Goal: Task Accomplishment & Management: Use online tool/utility

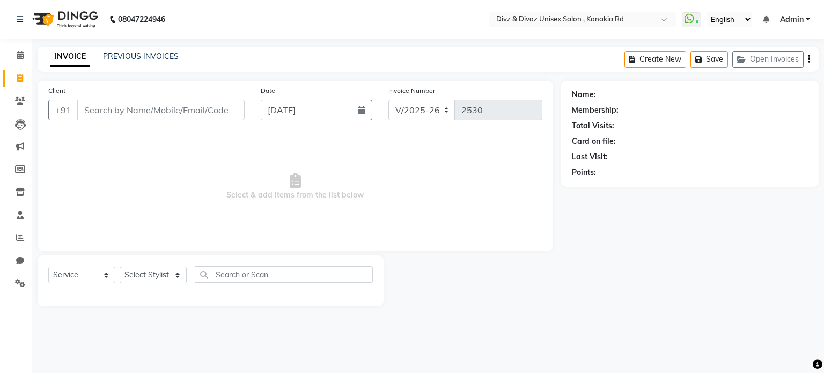
select select "7588"
select select "service"
click at [120, 111] on input "Client" at bounding box center [160, 110] width 167 height 20
click at [120, 111] on input "aditi" at bounding box center [133, 110] width 113 height 20
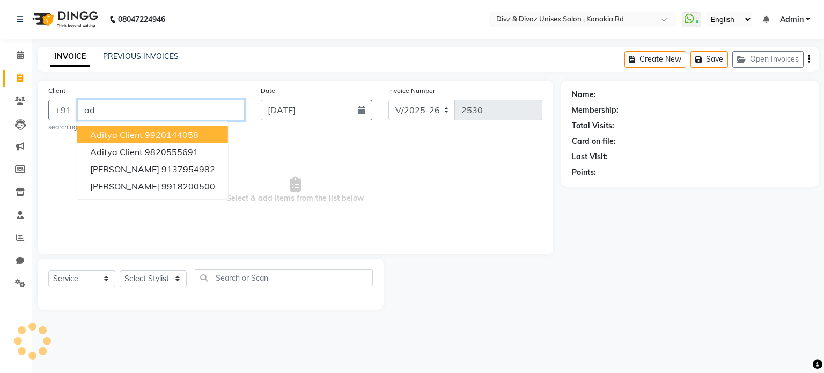
type input "a"
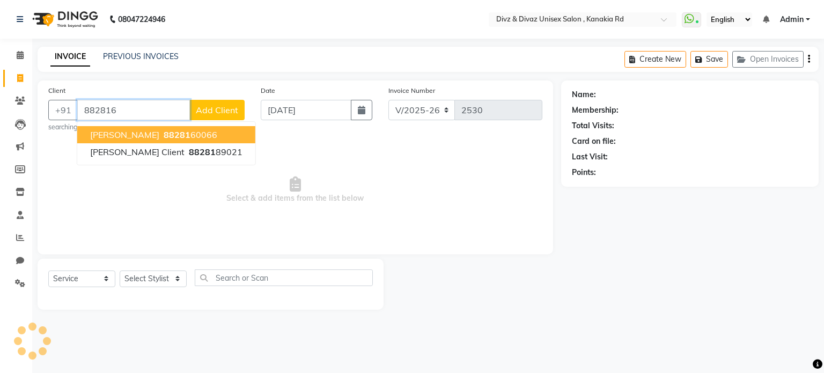
click at [164, 130] on span "88281" at bounding box center [177, 134] width 27 height 11
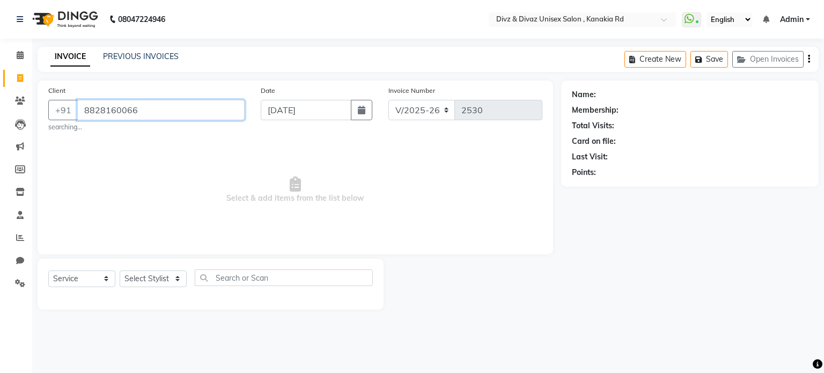
type input "8828160066"
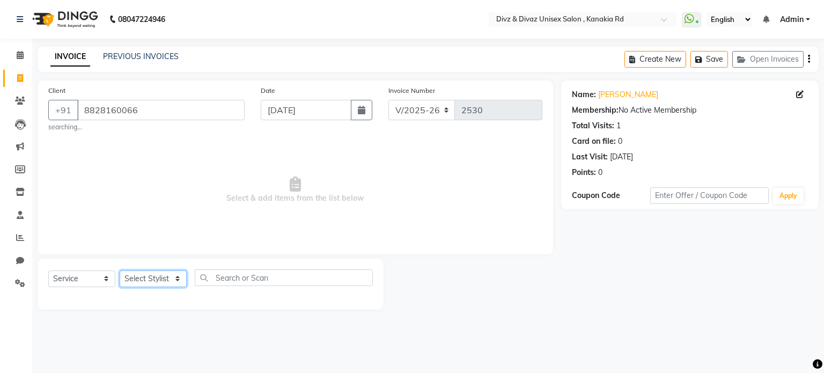
click at [158, 284] on select "Select Stylist [PERSON_NAME] Kailash Prem [PERSON_NAME]" at bounding box center [153, 278] width 67 height 17
select select "67339"
click at [120, 271] on select "Select Stylist [PERSON_NAME] Kailash Prem [PERSON_NAME]" at bounding box center [153, 278] width 67 height 17
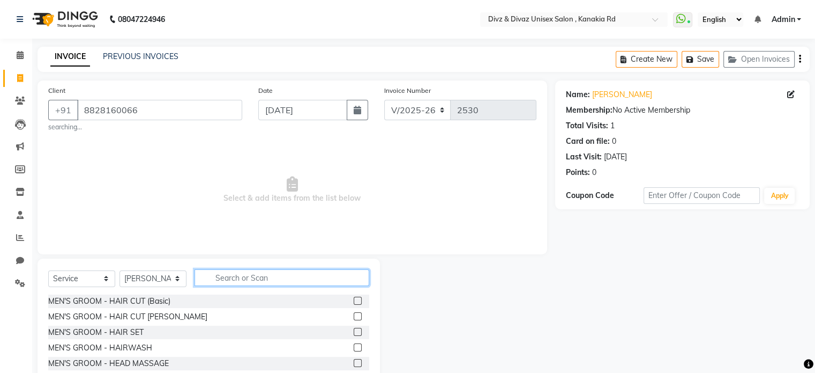
click at [239, 278] on input "text" at bounding box center [282, 277] width 175 height 17
click at [238, 280] on input "text" at bounding box center [282, 277] width 175 height 17
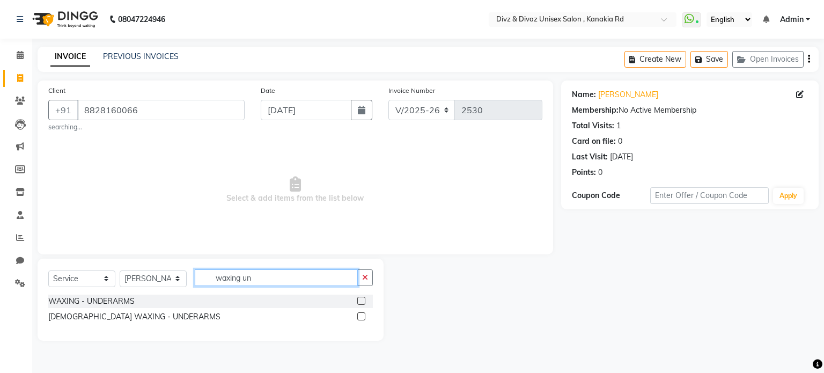
type input "waxing un"
click at [360, 298] on label at bounding box center [361, 300] width 8 height 8
click at [360, 298] on input "checkbox" at bounding box center [360, 301] width 7 height 7
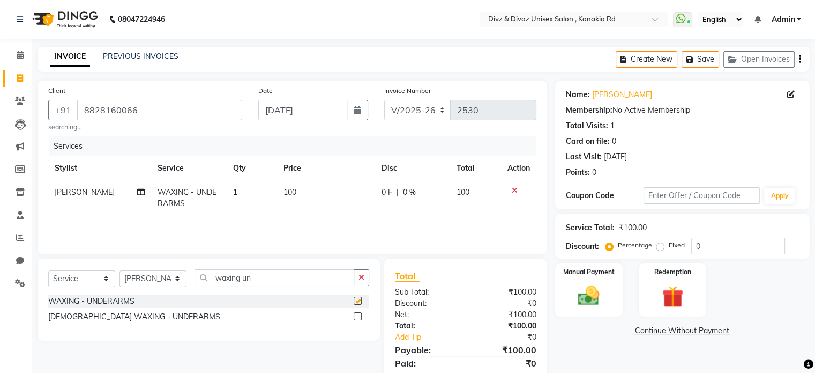
checkbox input "false"
click at [583, 269] on label "Manual Payment" at bounding box center [589, 271] width 54 height 10
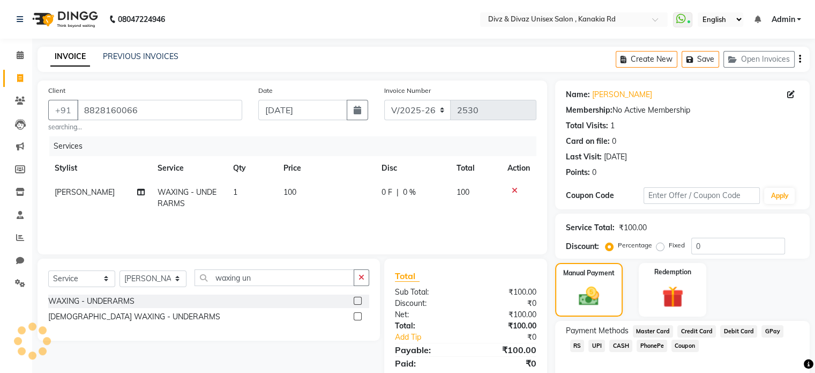
click at [589, 345] on span "UPI" at bounding box center [597, 345] width 17 height 12
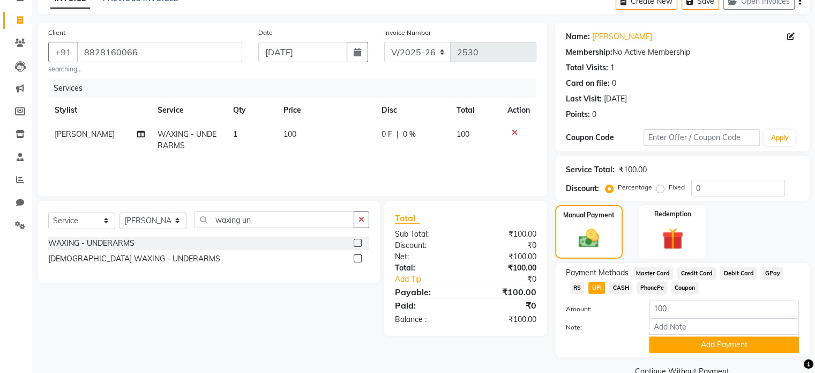
scroll to position [64, 0]
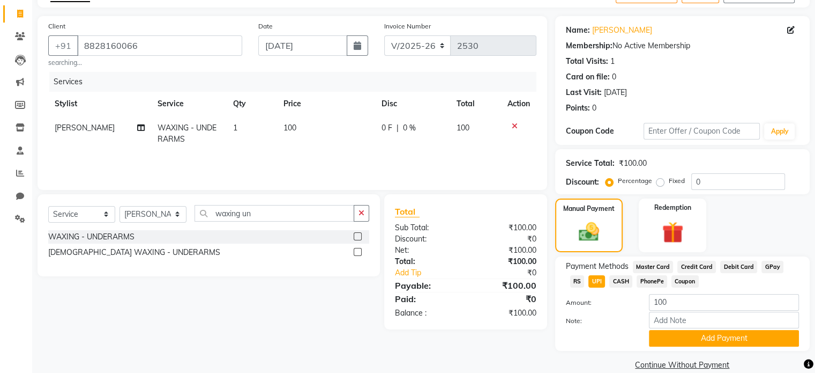
click at [610, 285] on span "CASH" at bounding box center [621, 281] width 23 height 12
click at [682, 346] on button "Add Payment" at bounding box center [724, 338] width 150 height 17
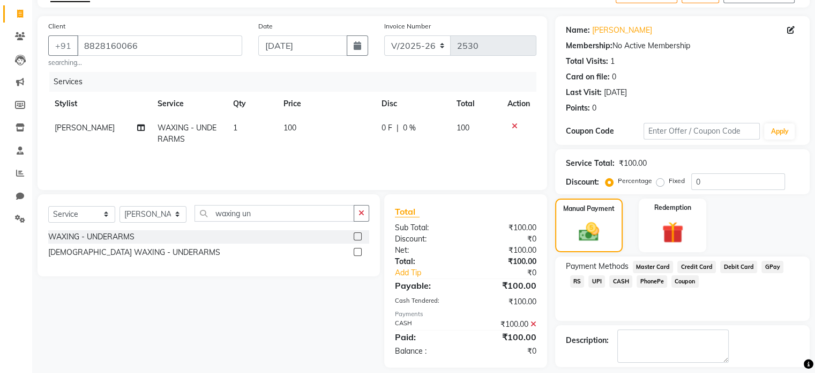
click at [600, 305] on div "Payment Methods Master Card Credit Card Debit Card GPay RS UPI CASH PhonePe Cou…" at bounding box center [682, 288] width 255 height 64
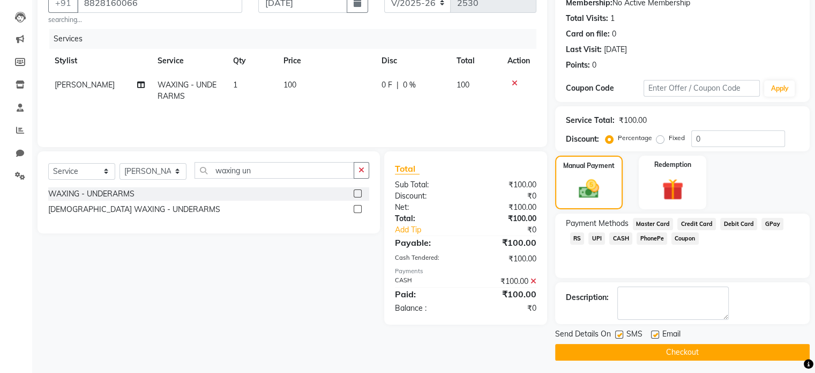
scroll to position [110, 0]
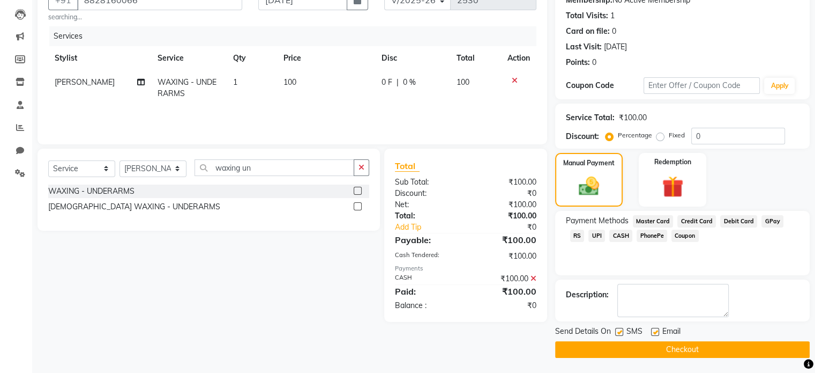
click at [653, 346] on button "Checkout" at bounding box center [682, 349] width 255 height 17
